Goal: Information Seeking & Learning: Learn about a topic

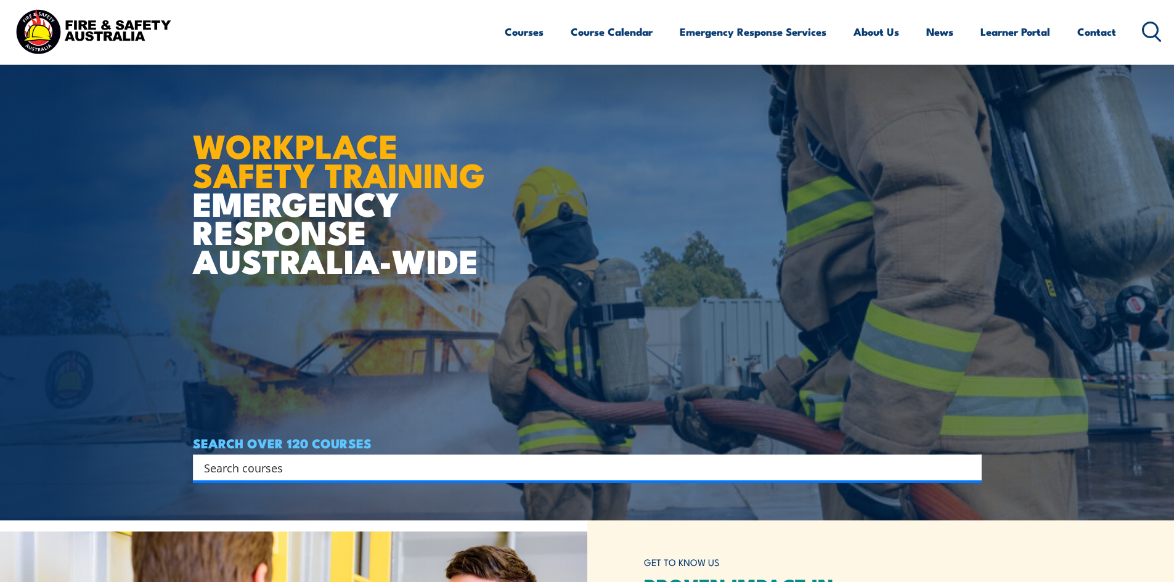
scroll to position [62, 0]
click at [604, 32] on link "Course Calendar" at bounding box center [612, 31] width 82 height 33
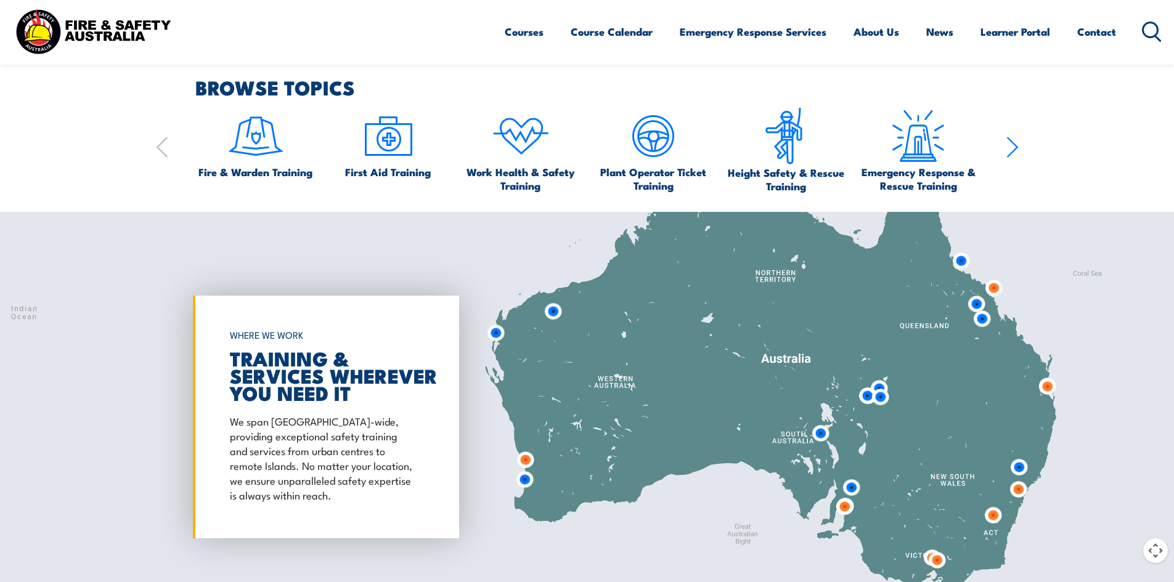
scroll to position [863, 0]
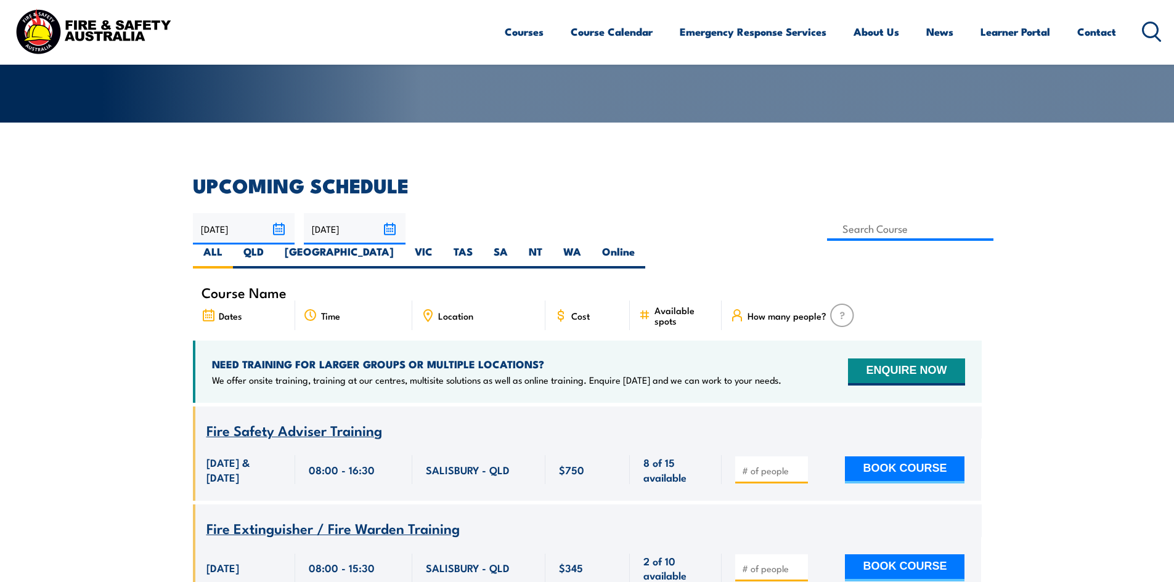
scroll to position [308, 0]
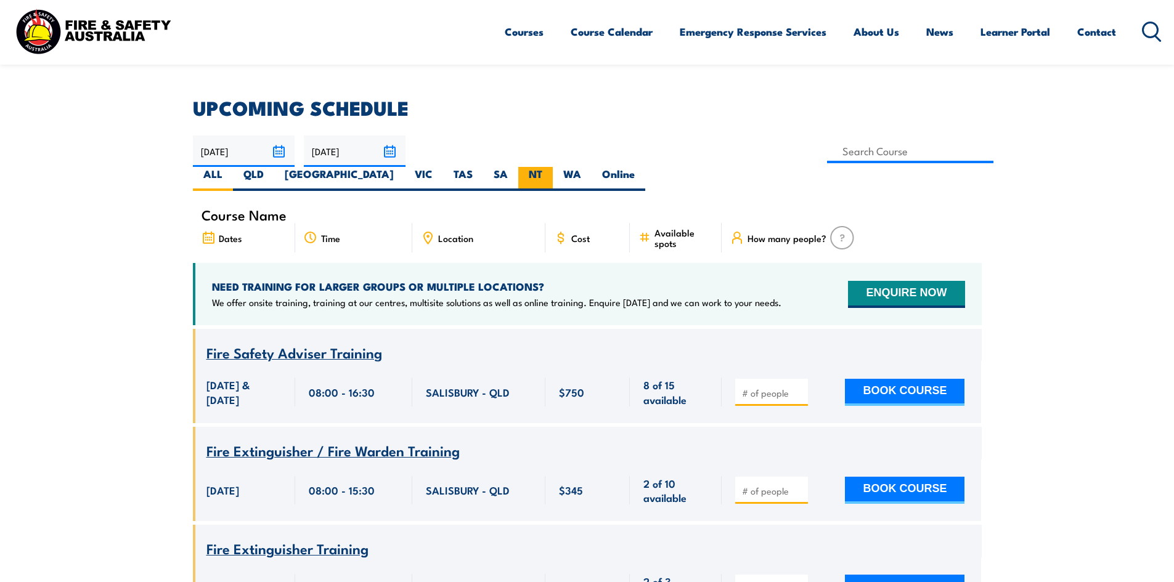
drag, startPoint x: 880, startPoint y: 145, endPoint x: 879, endPoint y: 157, distance: 11.8
click at [553, 167] on label "NT" at bounding box center [535, 179] width 35 height 24
click at [550, 167] on input "NT" at bounding box center [546, 171] width 8 height 8
radio input "true"
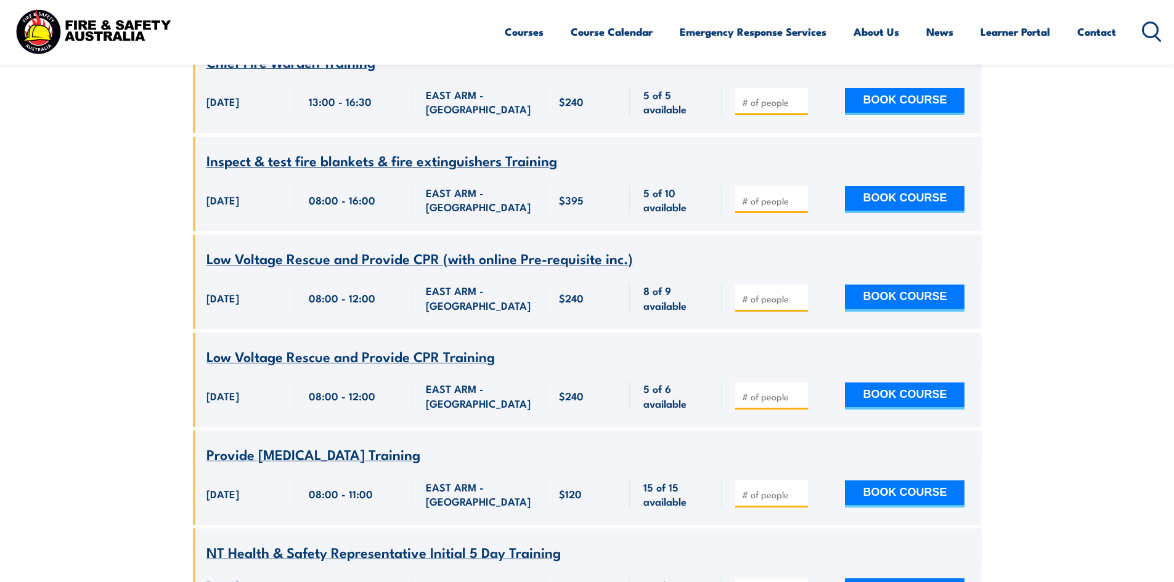
scroll to position [2133, 0]
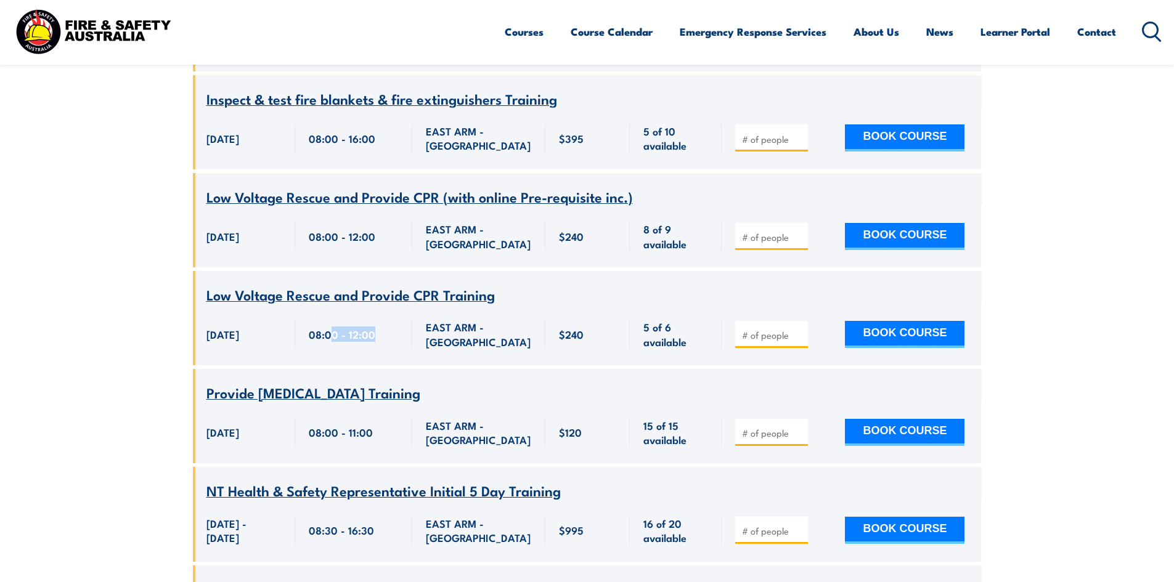
drag, startPoint x: 330, startPoint y: 314, endPoint x: 386, endPoint y: 314, distance: 55.5
click at [386, 320] on div "08:00 - 12:00" at bounding box center [354, 334] width 90 height 29
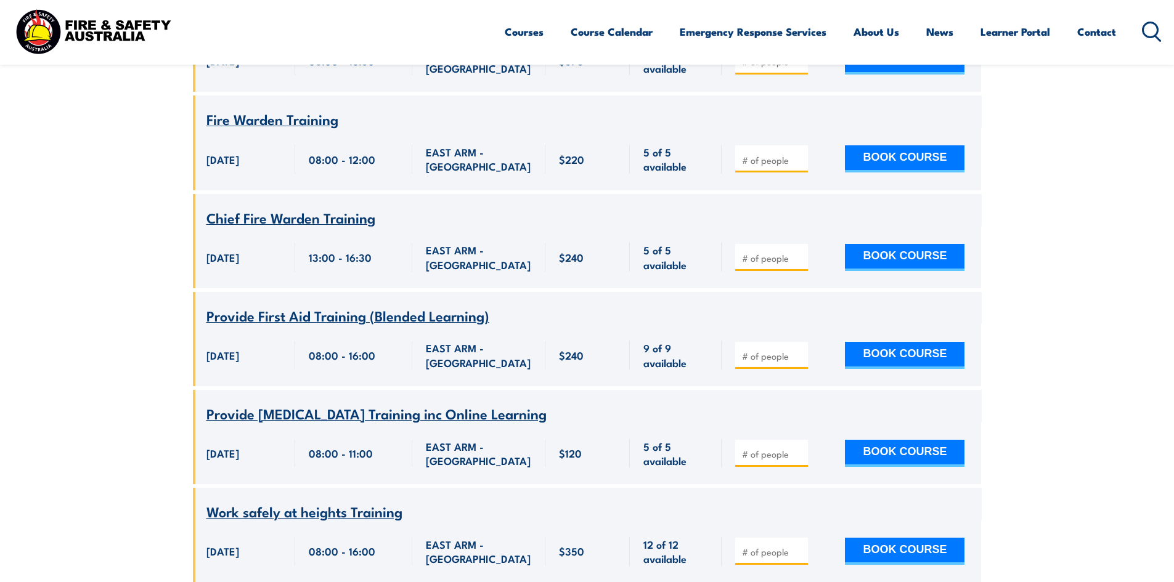
scroll to position [2995, 0]
drag, startPoint x: 308, startPoint y: 362, endPoint x: 372, endPoint y: 362, distance: 64.1
click at [372, 362] on span "08:00 - 16:00" at bounding box center [342, 355] width 67 height 14
click at [386, 386] on div "08:00 - 16:00" at bounding box center [353, 355] width 117 height 62
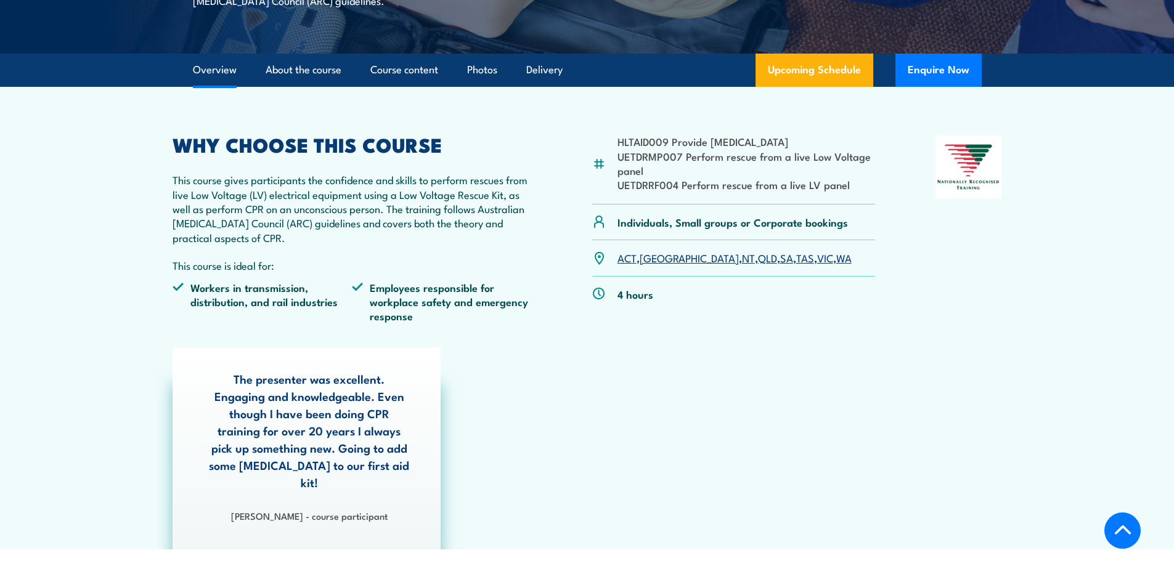
scroll to position [370, 0]
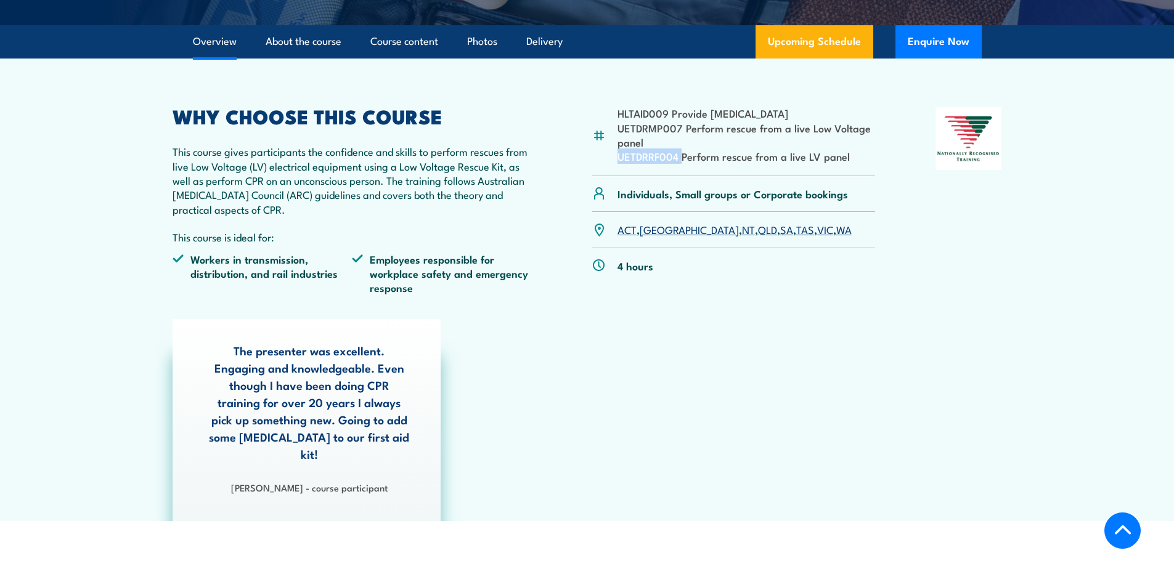
drag, startPoint x: 682, startPoint y: 161, endPoint x: 854, endPoint y: 142, distance: 172.4
click at [854, 142] on ul "HLTAID009 Provide Cardiopulmonary Resuscitation UETDRMP007 Perform rescue from …" at bounding box center [747, 135] width 258 height 58
drag, startPoint x: 846, startPoint y: 159, endPoint x: 855, endPoint y: 156, distance: 9.7
click at [845, 160] on li "UETDRRF004 Perform rescue from a live LV panel" at bounding box center [747, 156] width 258 height 14
drag, startPoint x: 701, startPoint y: 114, endPoint x: 786, endPoint y: 112, distance: 85.1
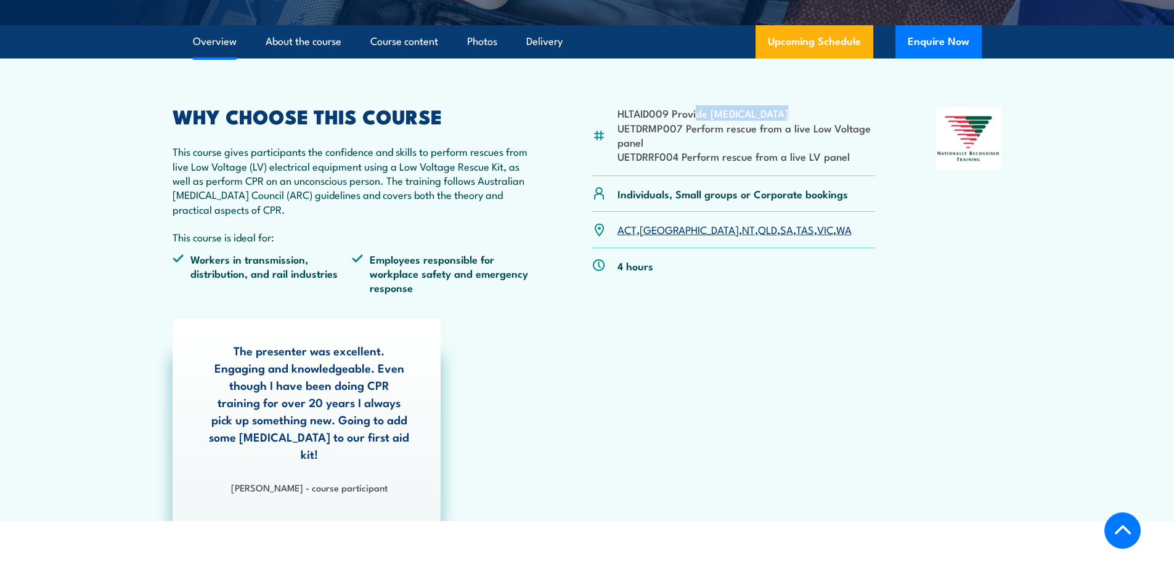
click at [785, 112] on li "HLTAID009 Provide Cardiopulmonary Resuscitation" at bounding box center [747, 113] width 258 height 14
drag, startPoint x: 730, startPoint y: 131, endPoint x: 836, endPoint y: 131, distance: 106.0
click at [836, 131] on li "UETDRMP007 Perform rescue from a live Low Voltage panel" at bounding box center [747, 135] width 258 height 29
drag, startPoint x: 799, startPoint y: 161, endPoint x: 740, endPoint y: 161, distance: 59.8
click at [740, 161] on li "UETDRRF004 Perform rescue from a live LV panel" at bounding box center [747, 156] width 258 height 14
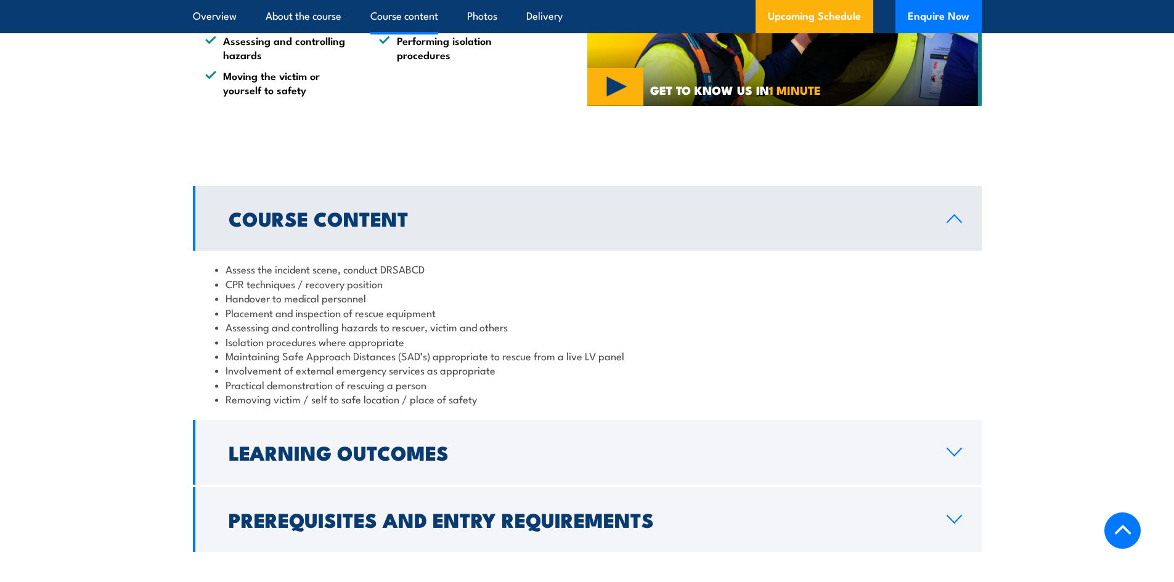
scroll to position [1109, 0]
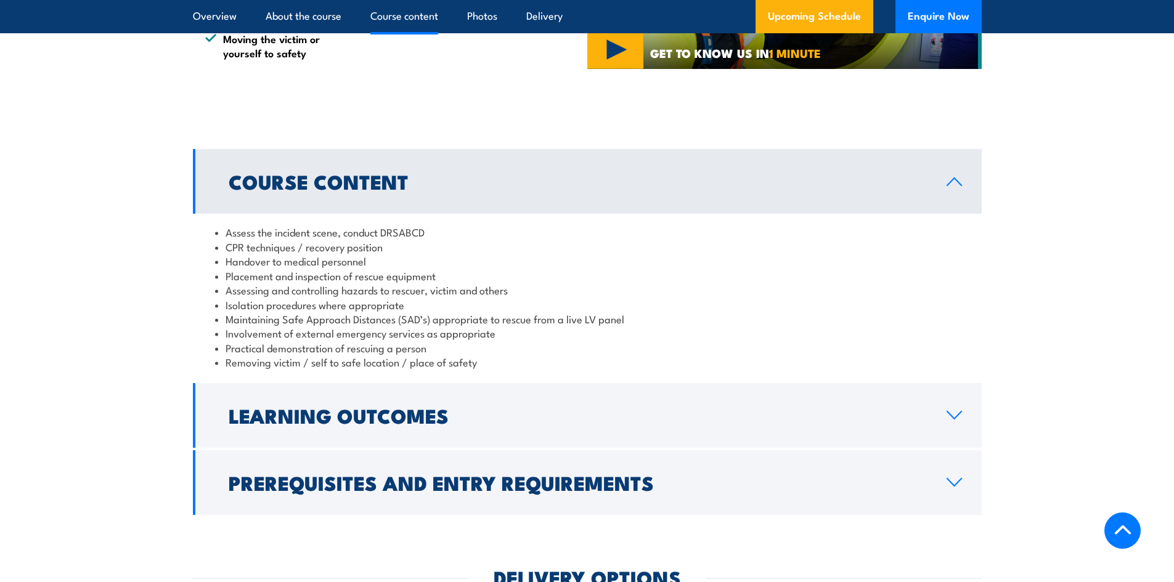
drag, startPoint x: 317, startPoint y: 193, endPoint x: 291, endPoint y: 203, distance: 28.5
click at [317, 193] on link "Course Content" at bounding box center [587, 181] width 789 height 65
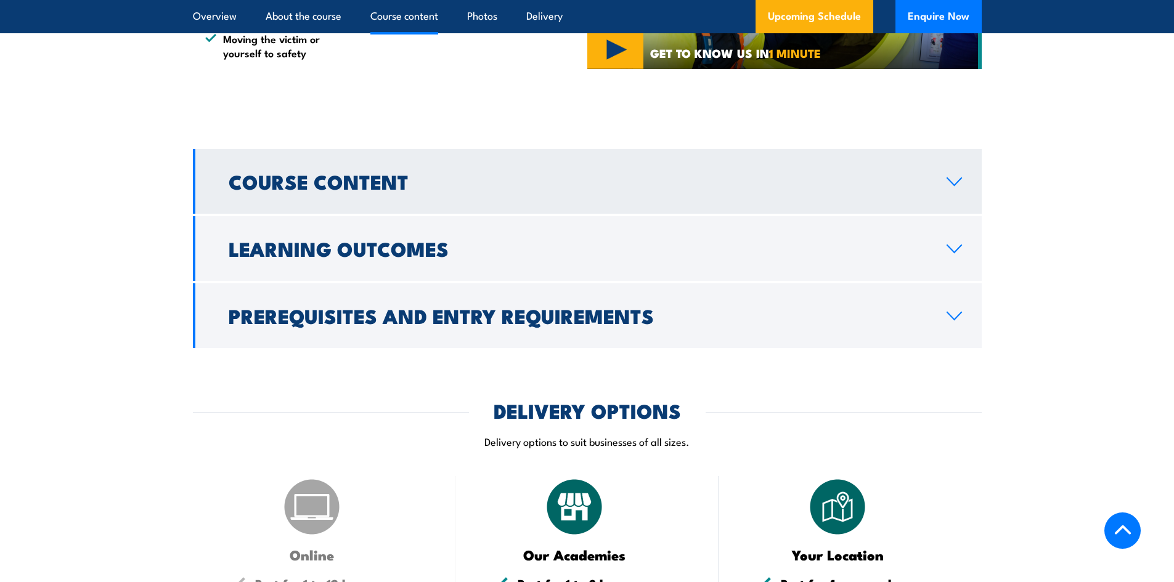
click at [236, 173] on h2 "Course Content" at bounding box center [578, 181] width 698 height 17
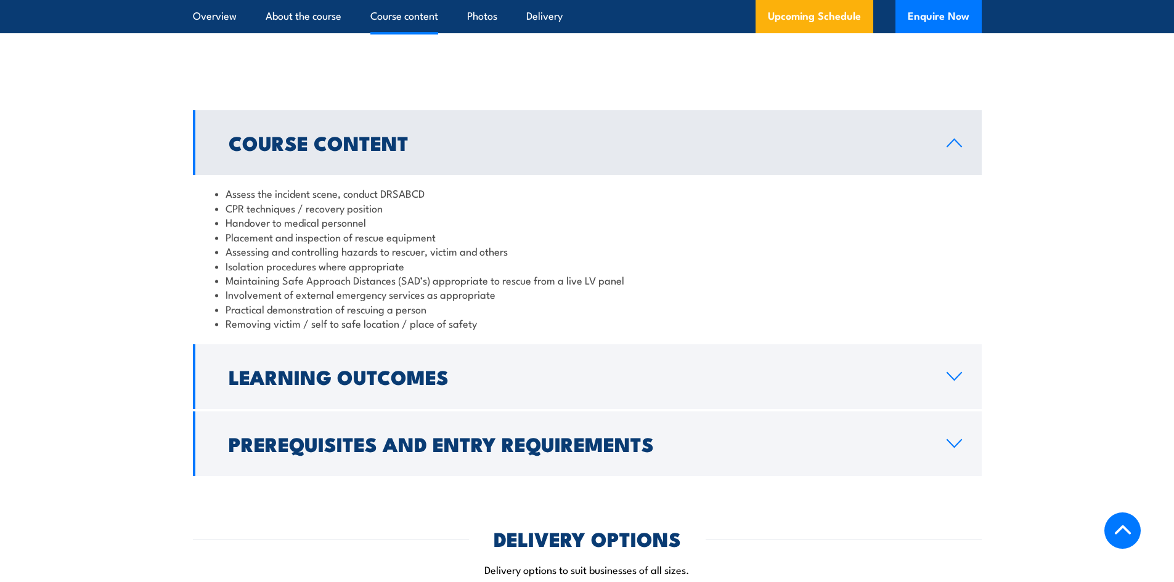
scroll to position [1233, 0]
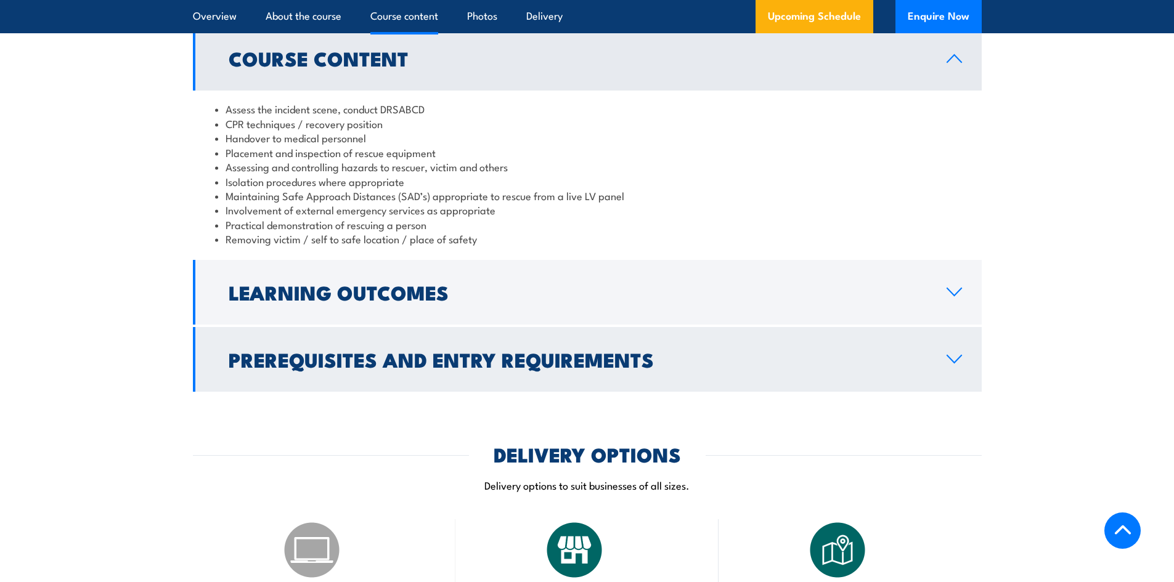
click at [298, 351] on h2 "Prerequisites and Entry Requirements" at bounding box center [578, 359] width 698 height 17
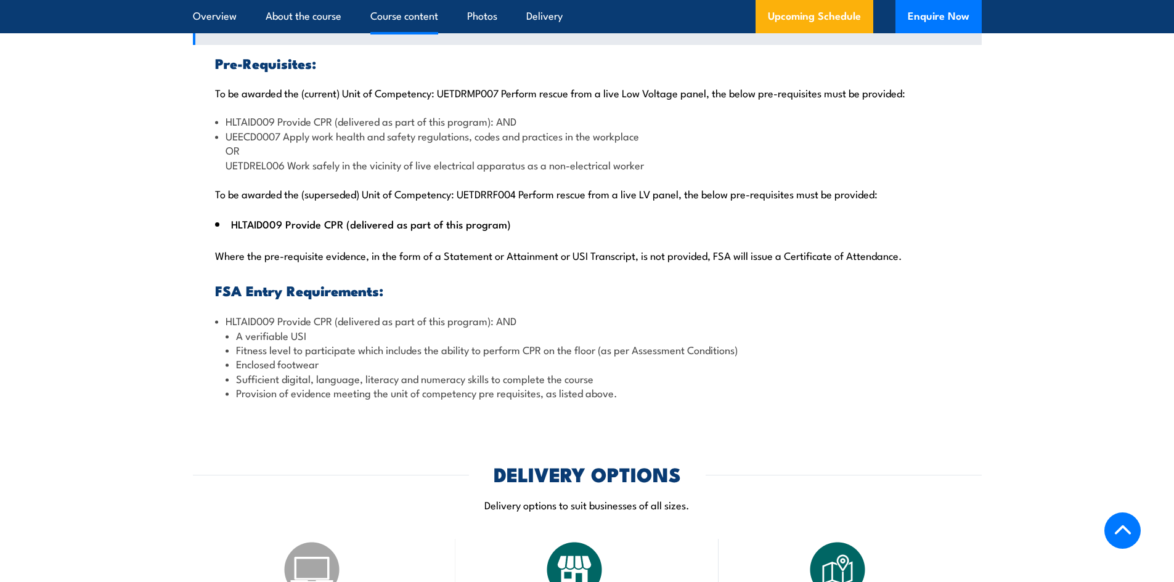
scroll to position [1418, 0]
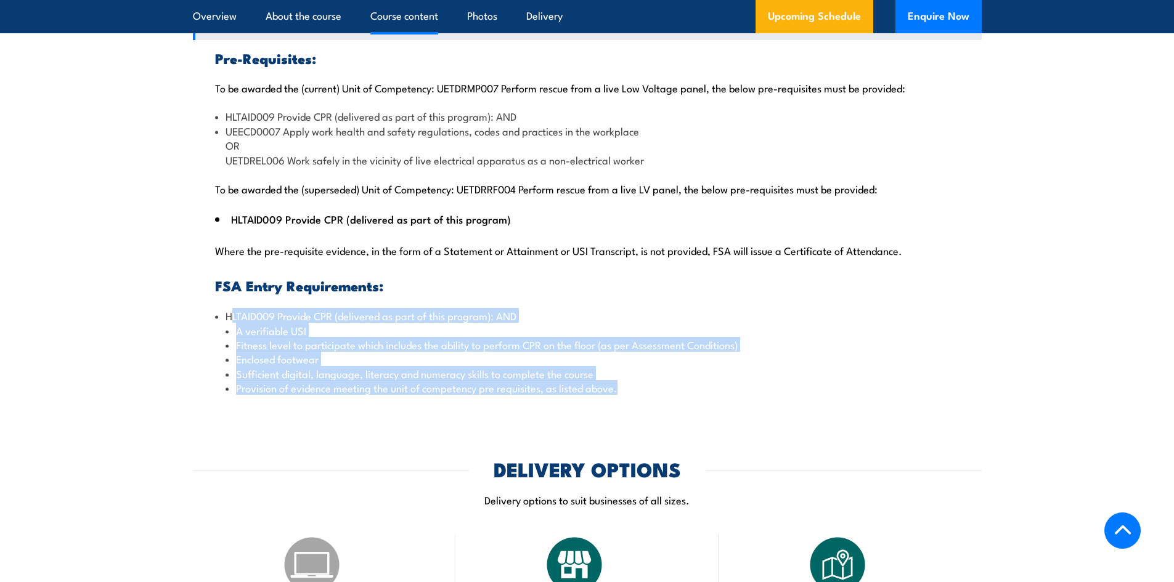
drag, startPoint x: 234, startPoint y: 298, endPoint x: 680, endPoint y: 371, distance: 451.5
click at [680, 371] on li "HLTAID009 Provide CPR (delivered as part of this program): AND A verifiable USI…" at bounding box center [587, 352] width 745 height 86
click at [680, 381] on li "Provision of evidence meeting the unit of competency pre requisites, as listed …" at bounding box center [593, 388] width 734 height 14
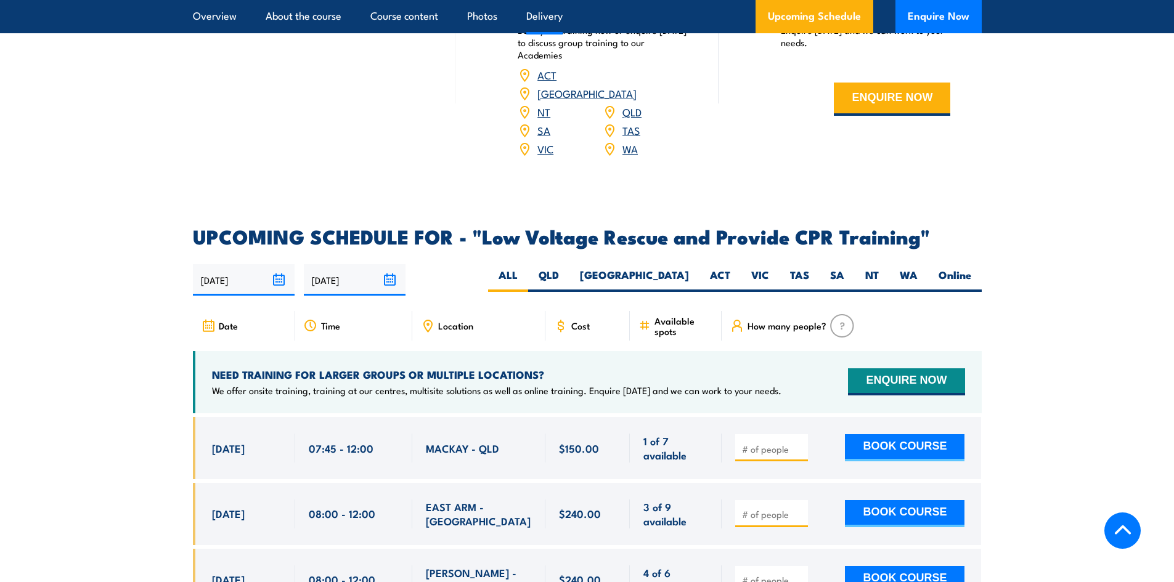
scroll to position [2157, 0]
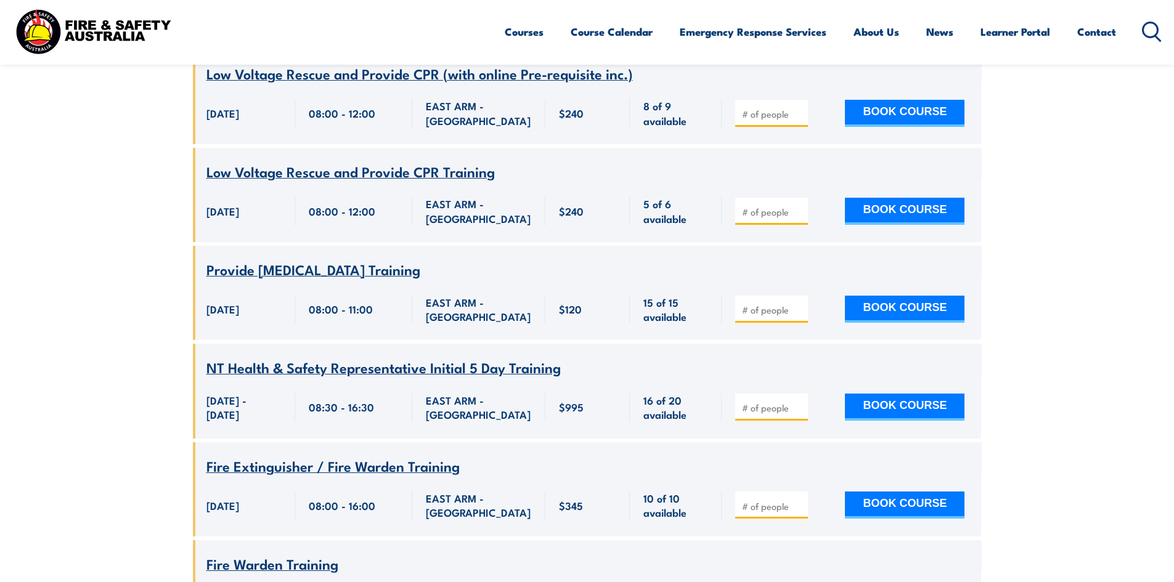
scroll to position [2194, 0]
